Goal: Transaction & Acquisition: Purchase product/service

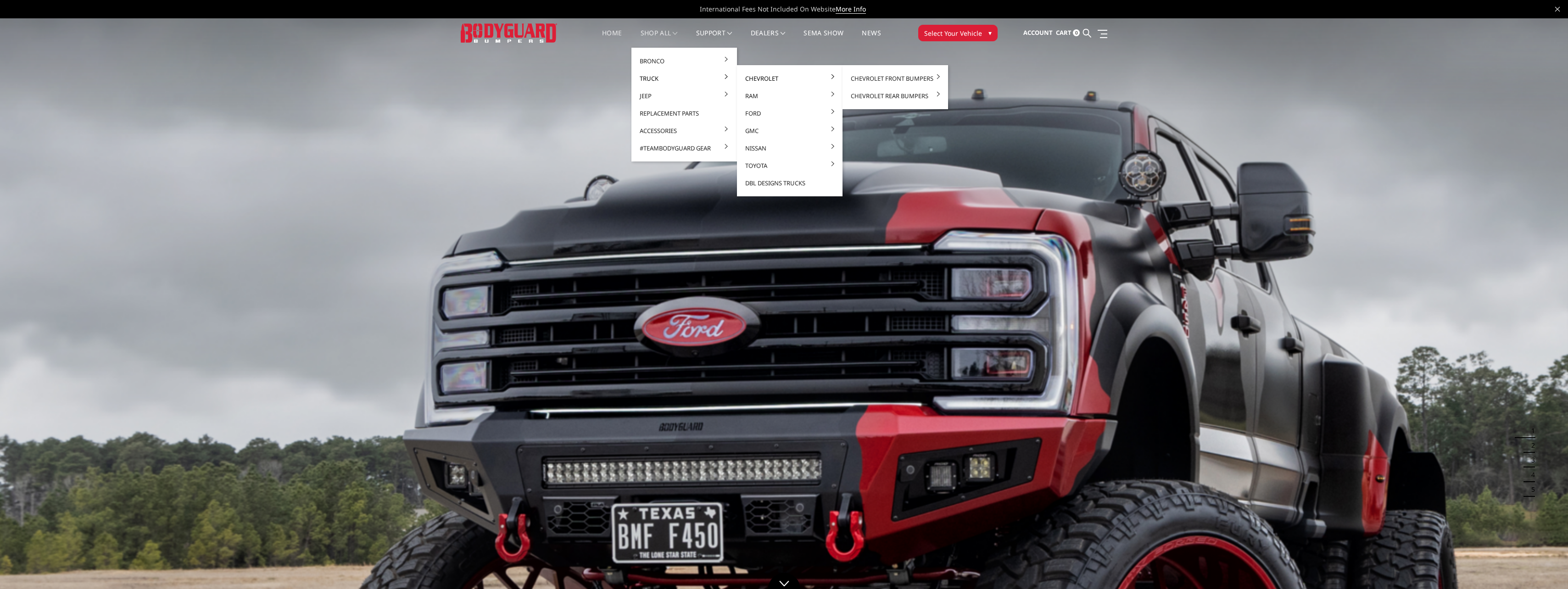
click at [772, 78] on link "Chevrolet" at bounding box center [790, 78] width 98 height 18
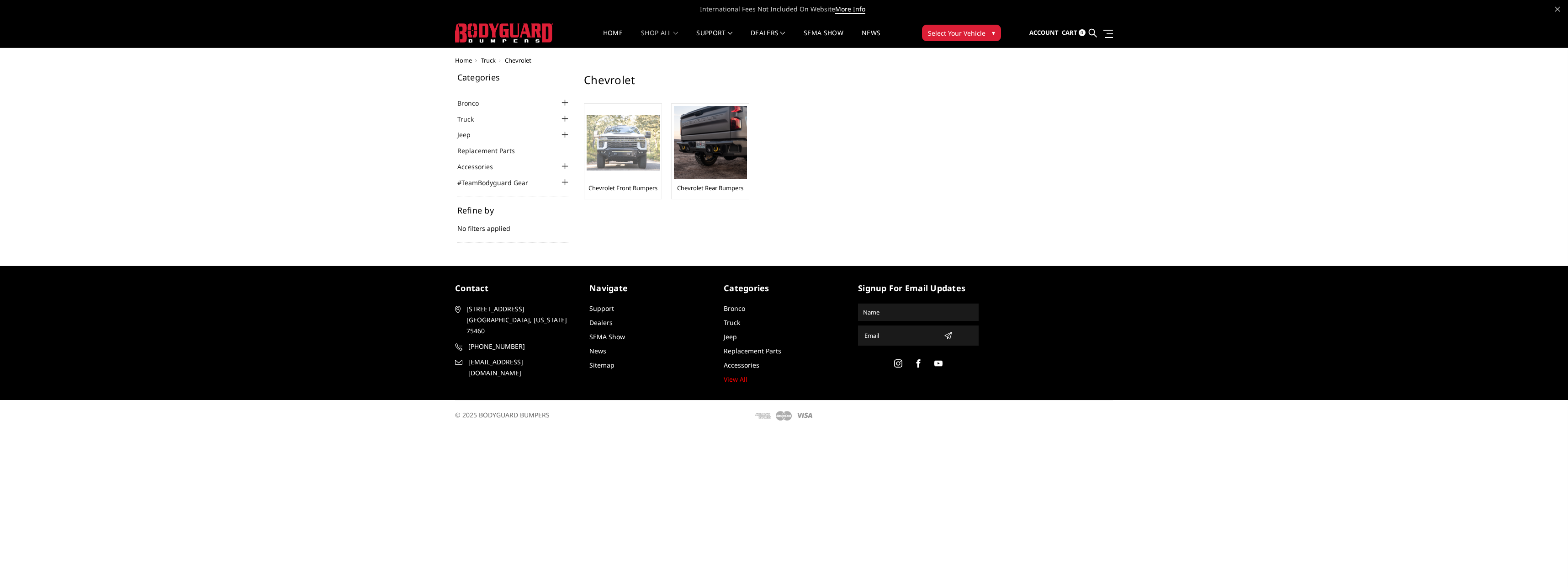
click at [612, 161] on img at bounding box center [624, 142] width 73 height 56
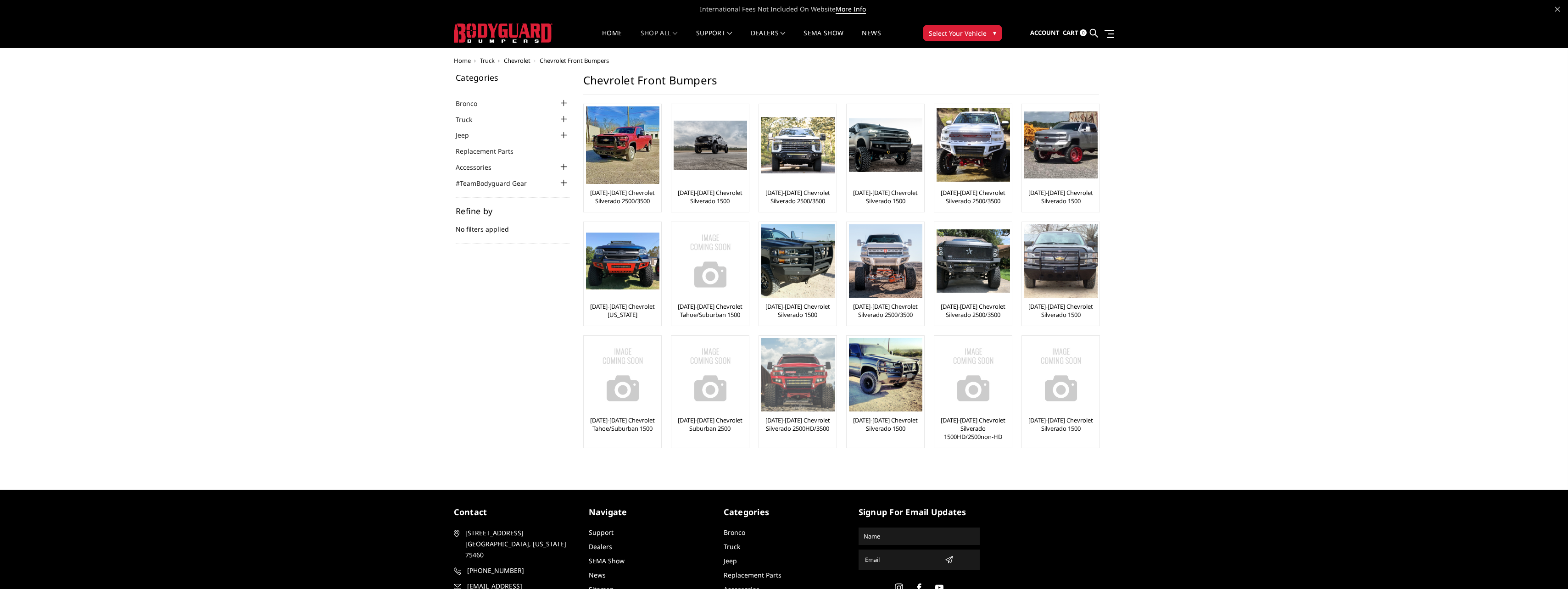
click at [801, 376] on img at bounding box center [798, 375] width 74 height 74
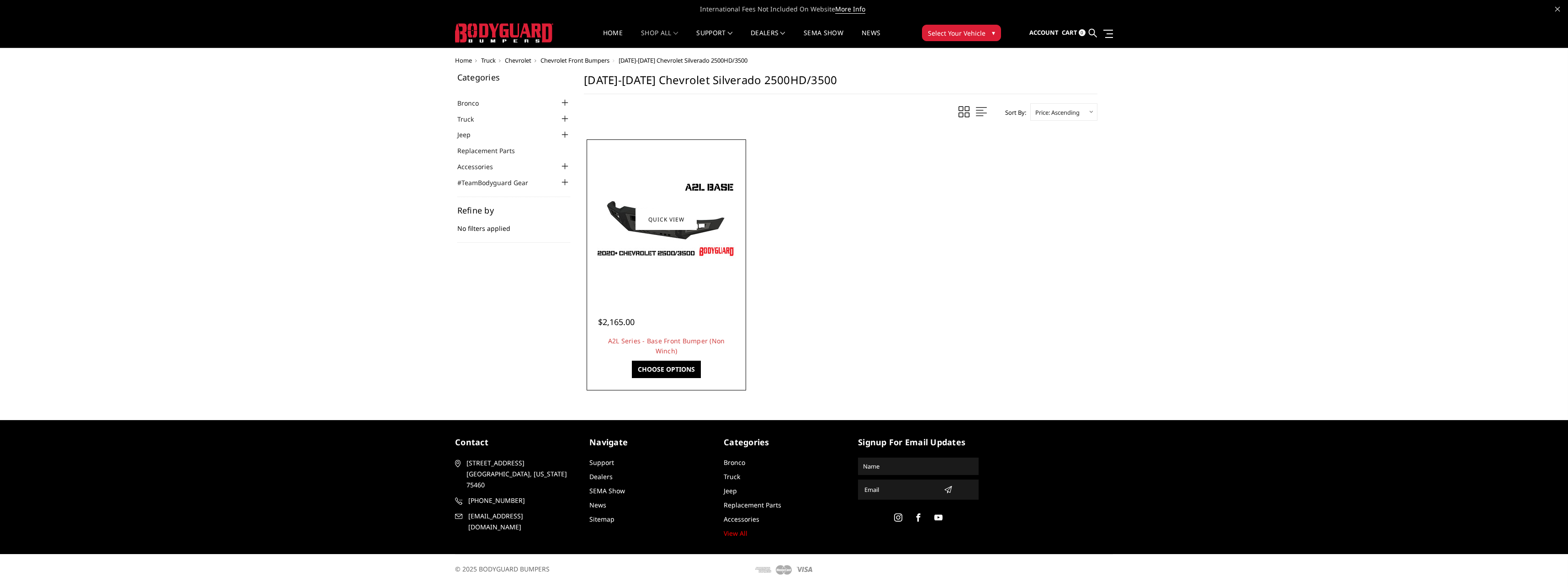
click at [654, 258] on img at bounding box center [666, 220] width 146 height 83
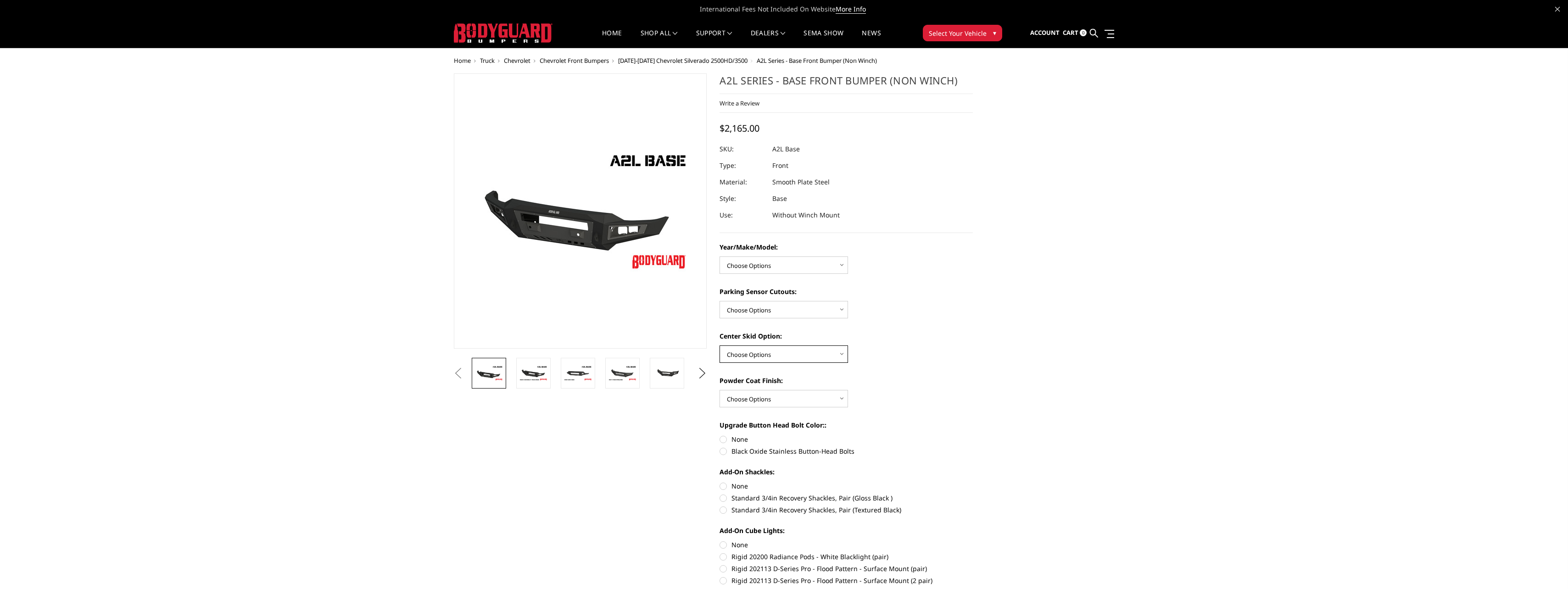
click at [791, 357] on select "Choose Options Single Light Bar Cutout" at bounding box center [783, 354] width 128 height 18
select select "4304"
click at [719, 346] on select "Choose Options Single Light Bar Cutout" at bounding box center [783, 354] width 128 height 18
click at [589, 412] on img at bounding box center [594, 403] width 29 height 19
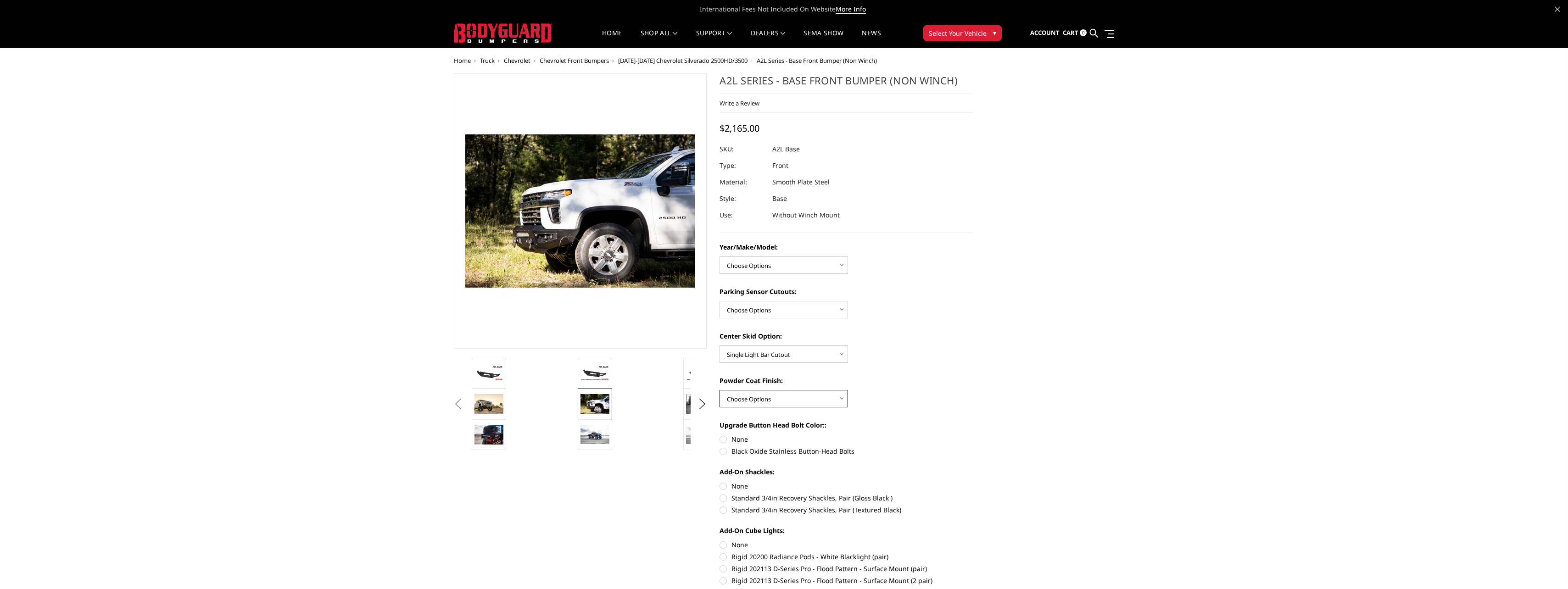
click at [761, 398] on select "Choose Options Bare metal (included) Texture Black Powder Coat" at bounding box center [783, 398] width 128 height 18
click at [719, 390] on select "Choose Options Bare metal (included) Texture Black Powder Coat" at bounding box center [783, 398] width 128 height 18
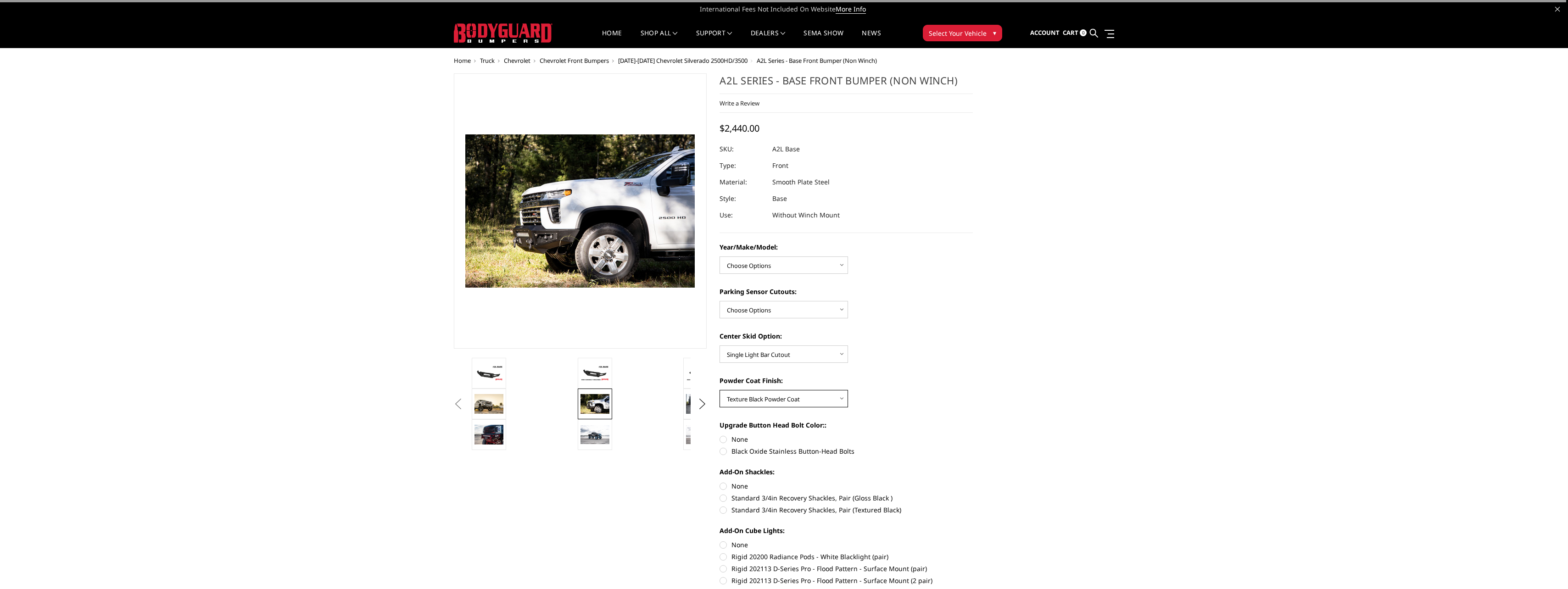
click at [780, 398] on select "Choose Options Bare metal (included) Texture Black Powder Coat" at bounding box center [783, 398] width 128 height 18
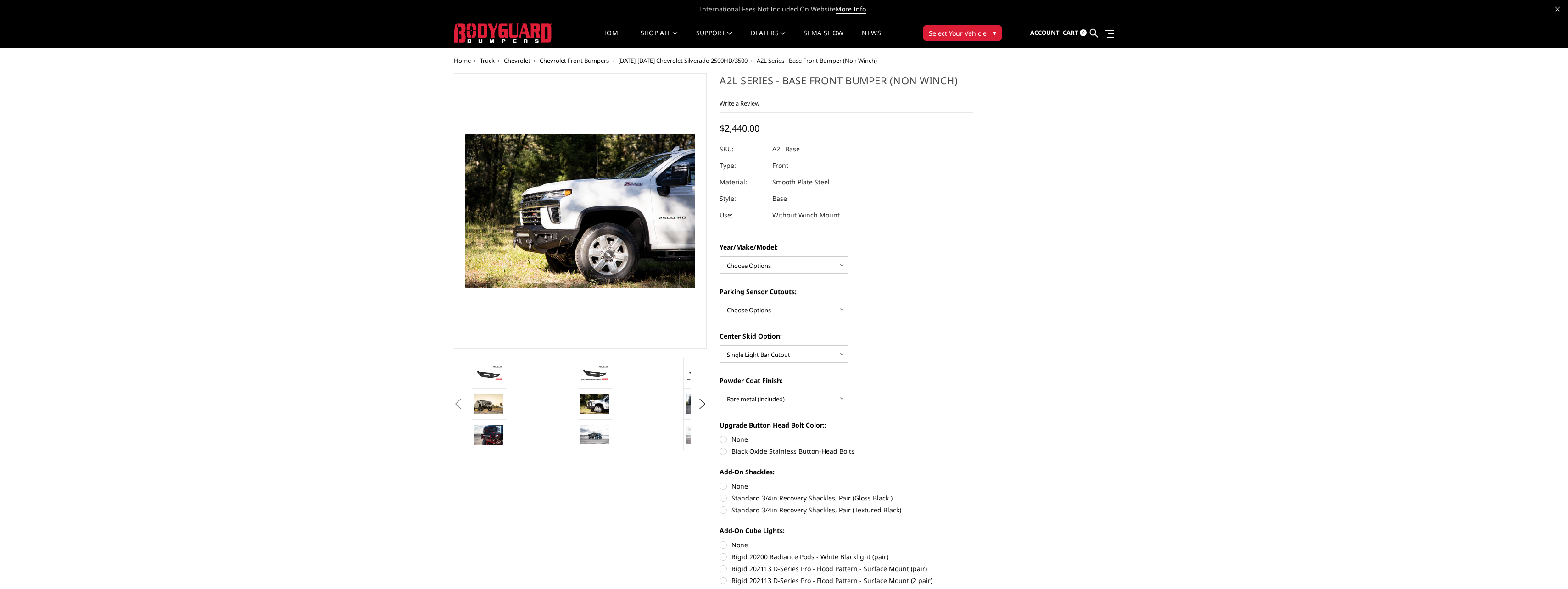
click at [719, 390] on select "Choose Options Bare metal (included) Texture Black Powder Coat" at bounding box center [783, 398] width 128 height 18
click at [764, 400] on select "Choose Options Bare metal (included) Texture Black Powder Coat" at bounding box center [783, 398] width 128 height 18
click at [719, 390] on select "Choose Options Bare metal (included) Texture Black Powder Coat" at bounding box center [783, 398] width 128 height 18
click at [778, 396] on select "Choose Options Bare metal (included) Texture Black Powder Coat" at bounding box center [783, 398] width 128 height 18
select select "4285"
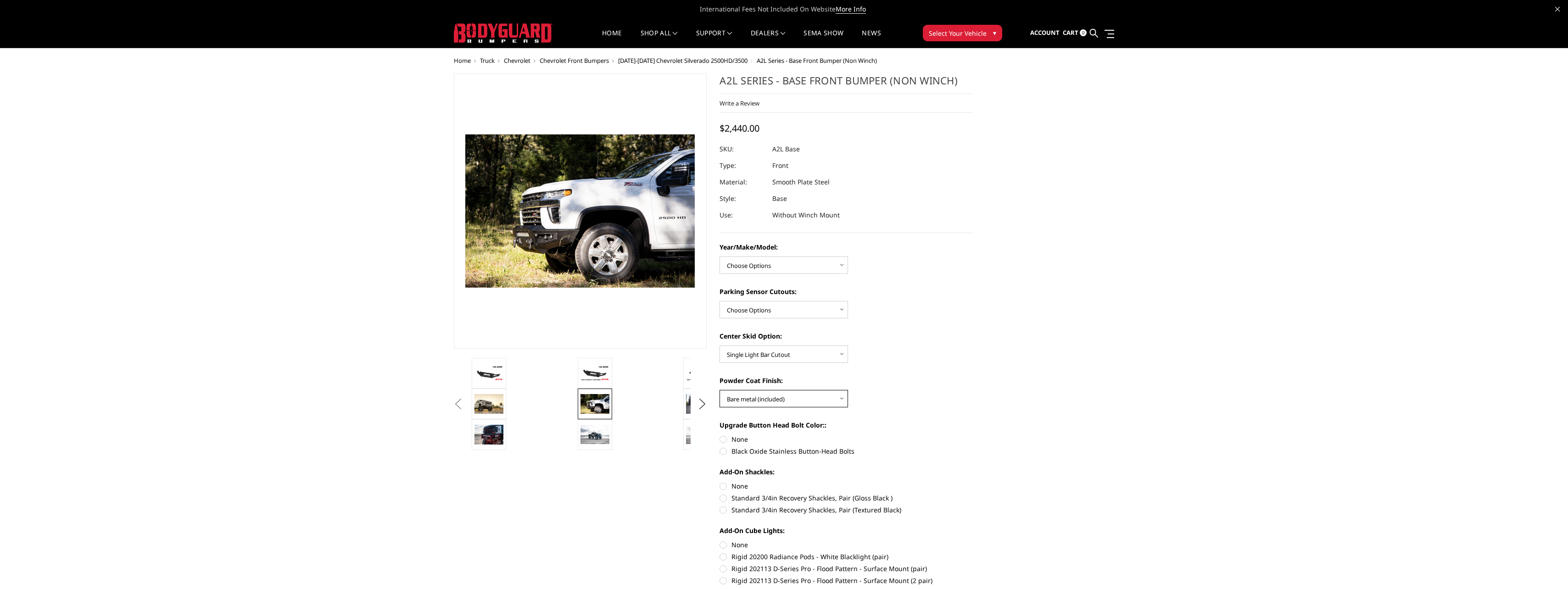
click at [719, 390] on select "Choose Options Bare metal (included) Texture Black Powder Coat" at bounding box center [783, 398] width 128 height 18
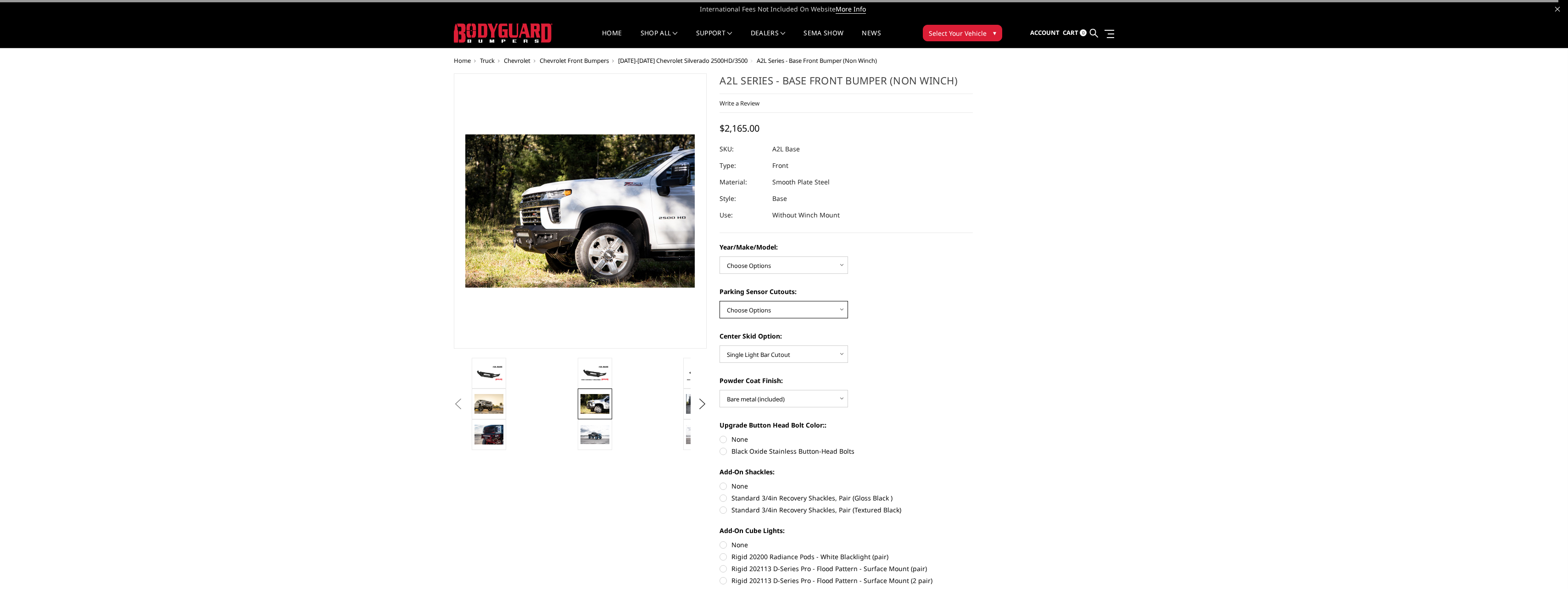
click at [775, 311] on select "Choose Options Yes - With Parking Sensor Cutouts No - Without Parking Sensor Cu…" at bounding box center [783, 309] width 128 height 18
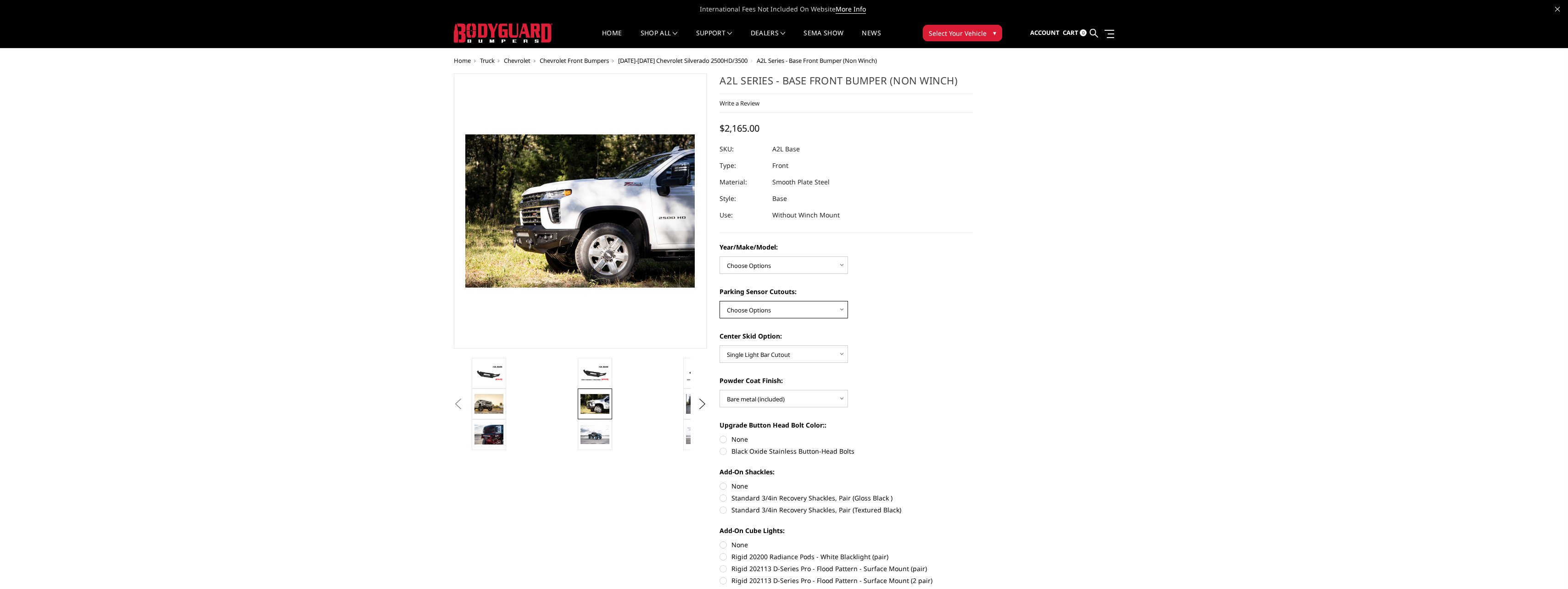
select select "4329"
click at [719, 300] on select "Choose Options Yes - With Parking Sensor Cutouts No - Without Parking Sensor Cu…" at bounding box center [783, 309] width 128 height 18
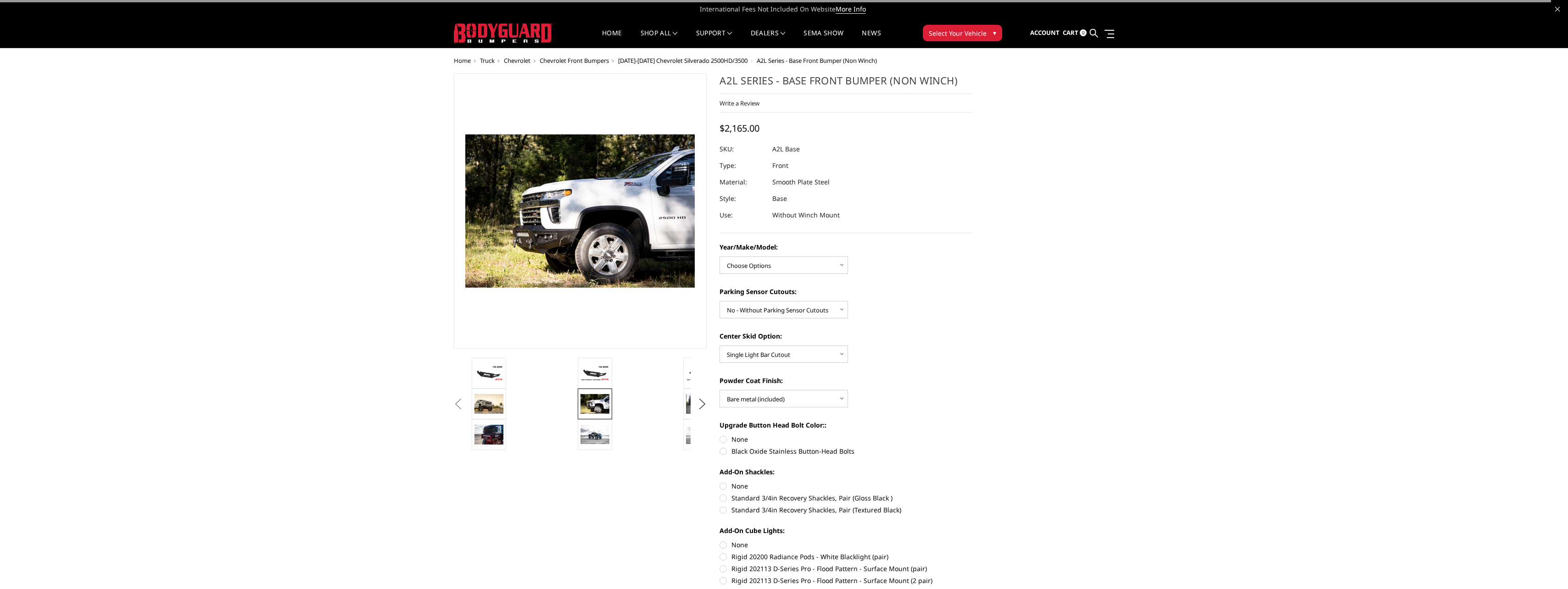
click at [760, 253] on div "Year/Make/Model: Choose Options Chevrolet 15-19 2500/3500 Chevrolet 19-21 1500 …" at bounding box center [846, 258] width 254 height 31
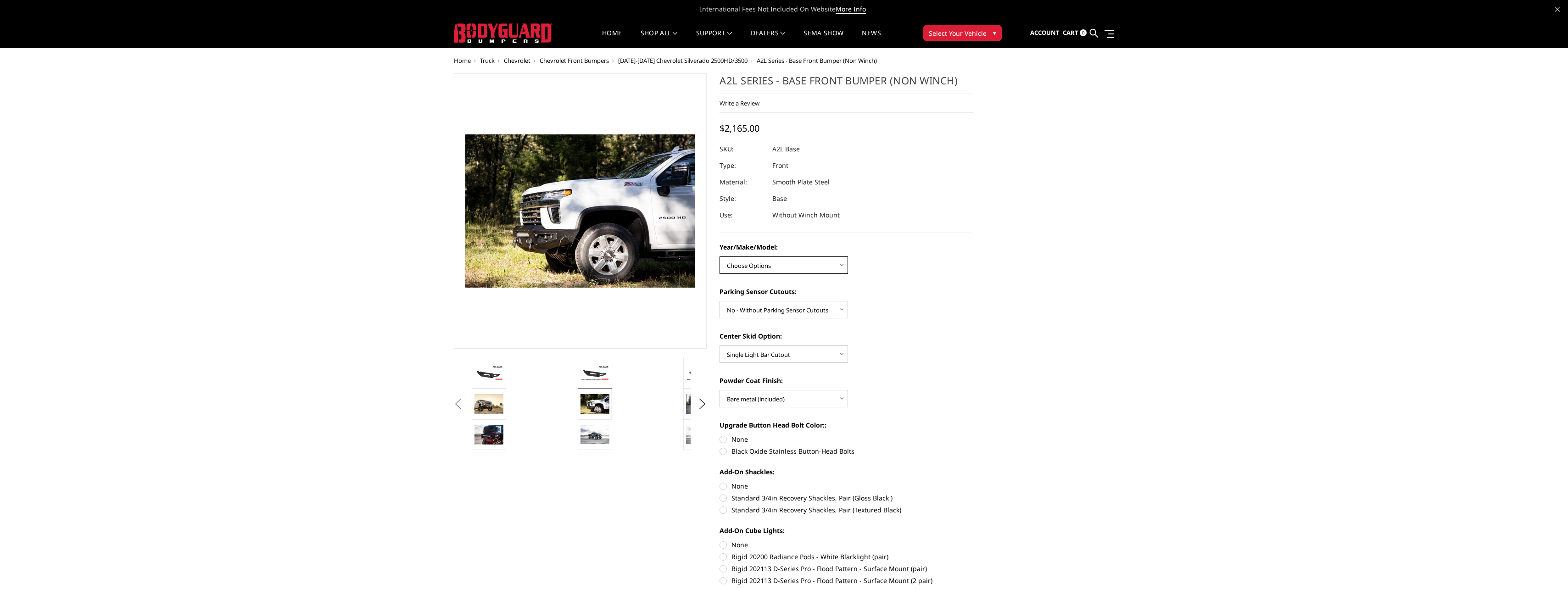
click at [761, 263] on select "Choose Options Chevrolet 15-19 2500/3500 Chevrolet 19-21 1500 Chevrolet 15-20 […" at bounding box center [783, 265] width 128 height 18
select select "4333"
click at [719, 256] on select "Choose Options Chevrolet 15-19 2500/3500 Chevrolet 19-21 1500 Chevrolet 15-20 […" at bounding box center [783, 265] width 128 height 18
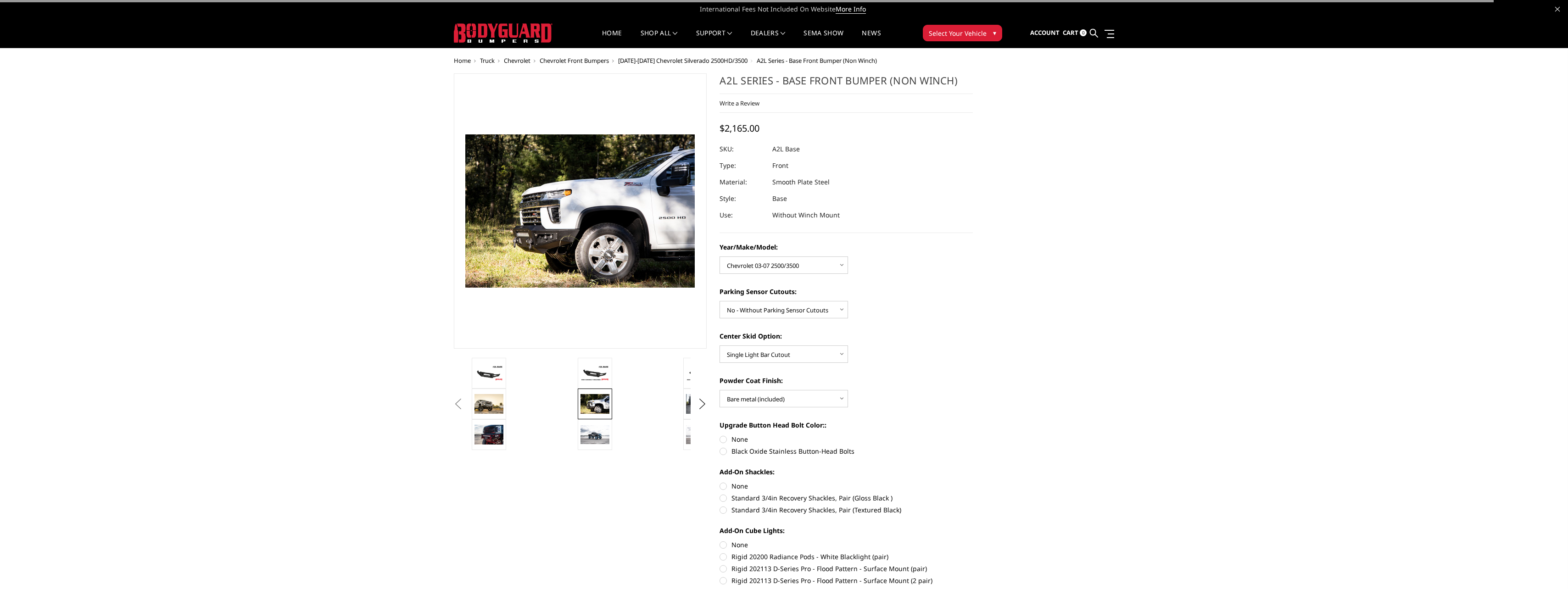
click at [817, 331] on label "Center Skid Option:" at bounding box center [846, 336] width 254 height 9
click at [817, 346] on select "Choose Options Single Light Bar Cutout" at bounding box center [783, 354] width 128 height 18
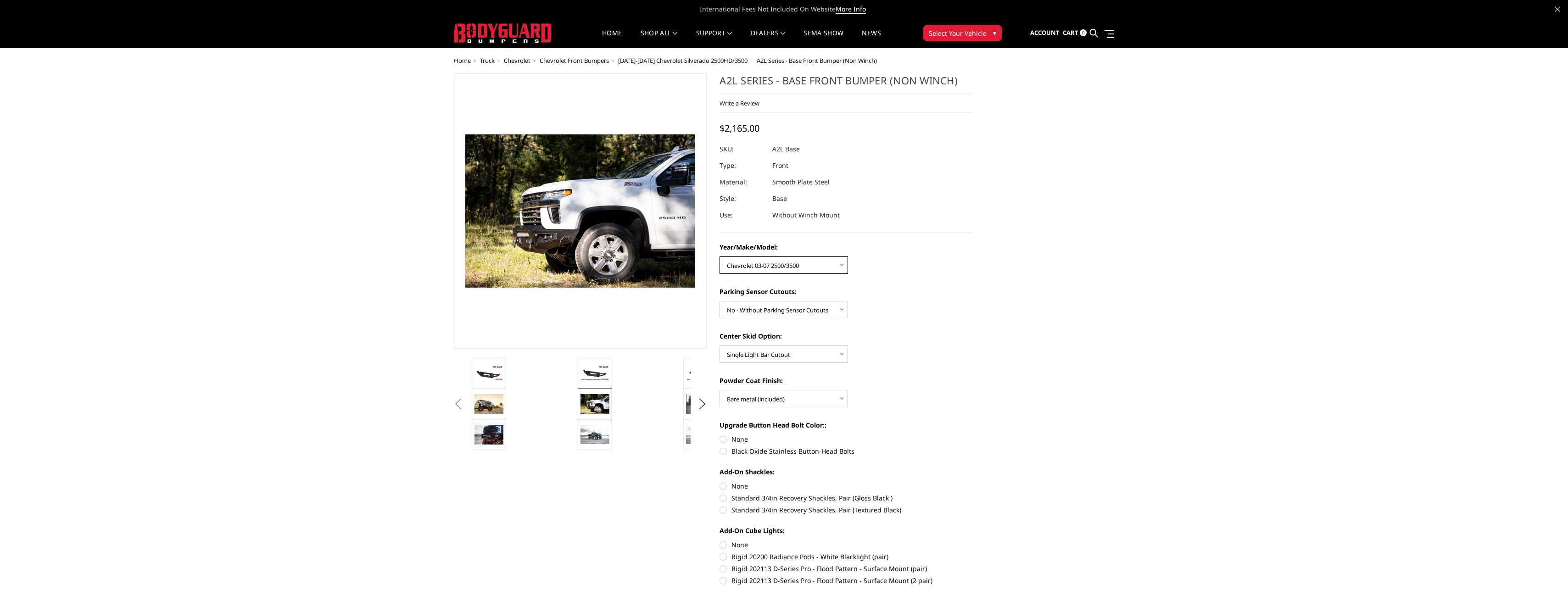
click at [779, 263] on select "Choose Options Chevrolet 15-19 2500/3500 Chevrolet 19-21 1500 Chevrolet 15-20 […" at bounding box center [783, 265] width 128 height 18
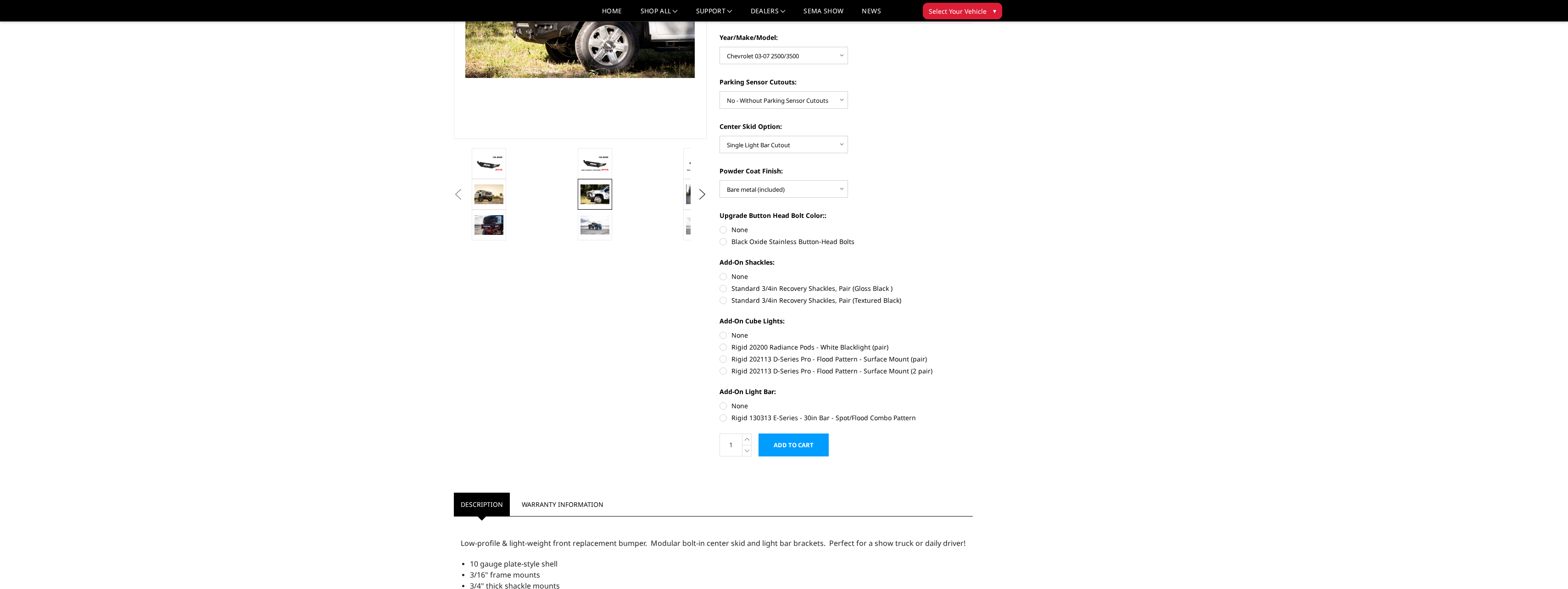
scroll to position [183, 0]
click at [722, 275] on label "None" at bounding box center [846, 275] width 254 height 9
click at [719, 271] on input "None" at bounding box center [719, 270] width 0 height 0
radio input "true"
click at [724, 336] on label "None" at bounding box center [846, 334] width 254 height 9
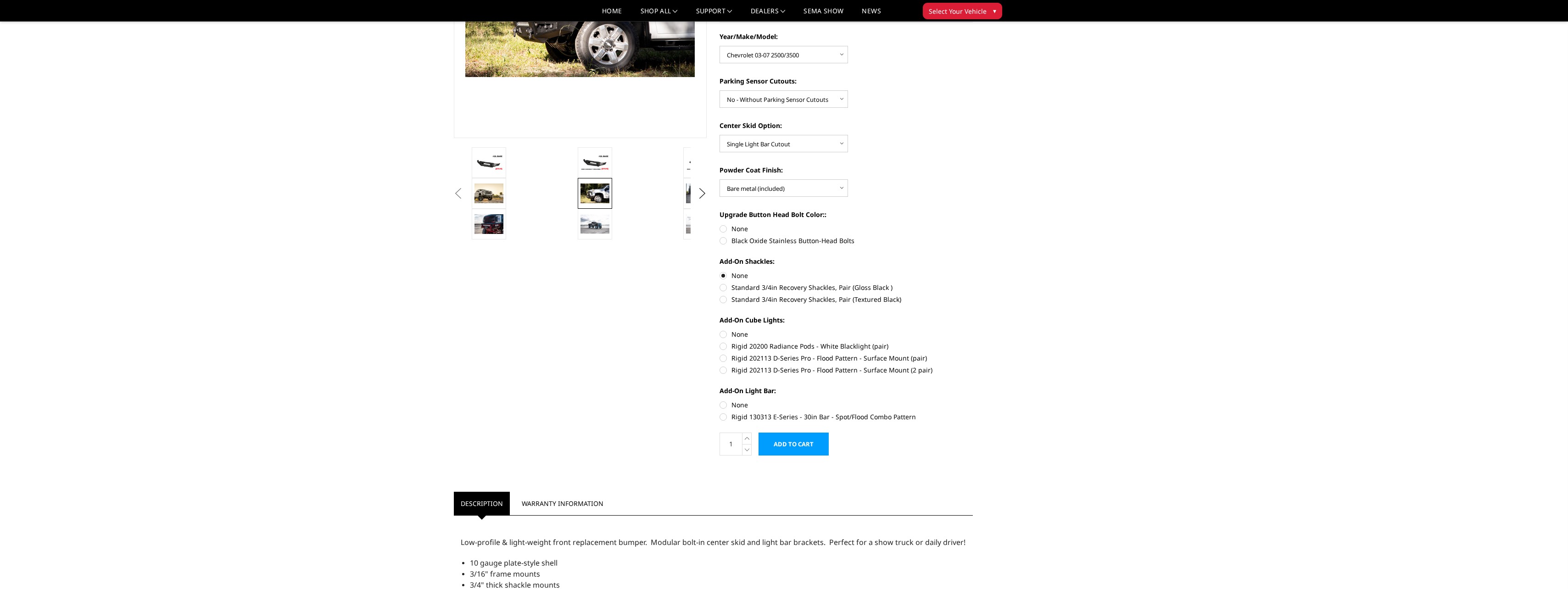
click at [719, 330] on input "None" at bounding box center [719, 329] width 0 height 0
radio input "true"
click at [725, 405] on label "None" at bounding box center [846, 405] width 254 height 9
click at [719, 400] on input "None" at bounding box center [719, 400] width 0 height 0
radio input "true"
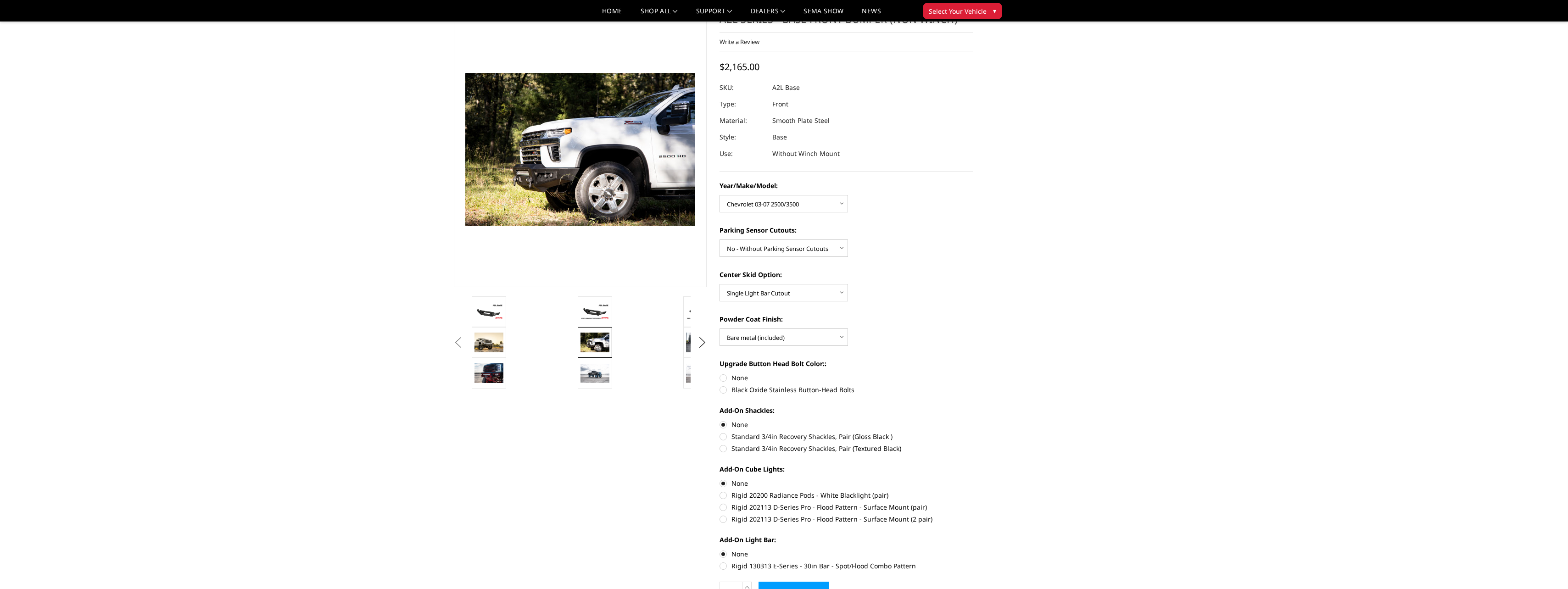
scroll to position [0, 0]
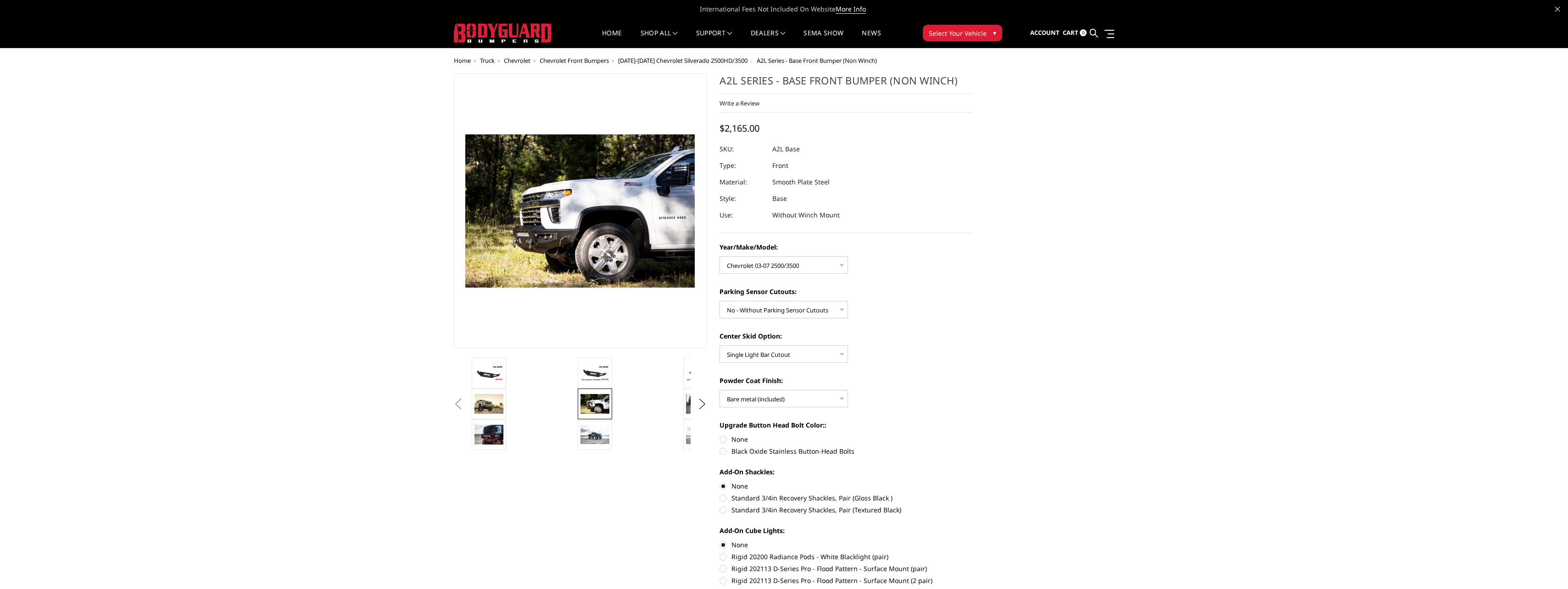
drag, startPoint x: 1377, startPoint y: 451, endPoint x: 1365, endPoint y: 445, distance: 13.4
drag, startPoint x: 1451, startPoint y: 0, endPoint x: 1327, endPoint y: 104, distance: 161.8
